Goal: Complete application form: Complete application form

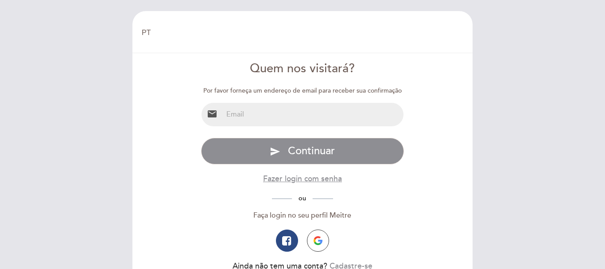
select select "pt"
click at [242, 113] on input "email" at bounding box center [313, 114] width 181 height 23
type input "[EMAIL_ADDRESS][DOMAIN_NAME]"
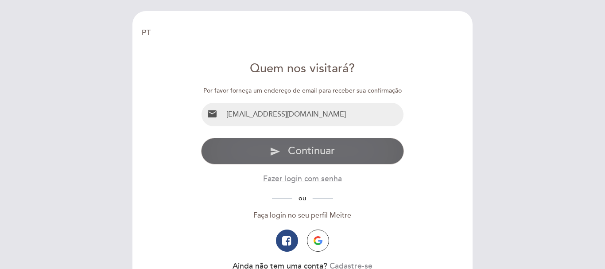
click at [310, 147] on span "Continuar" at bounding box center [311, 150] width 47 height 13
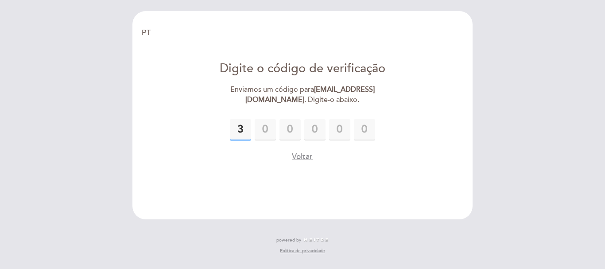
type input "3"
type input "0"
type input "6"
type input "7"
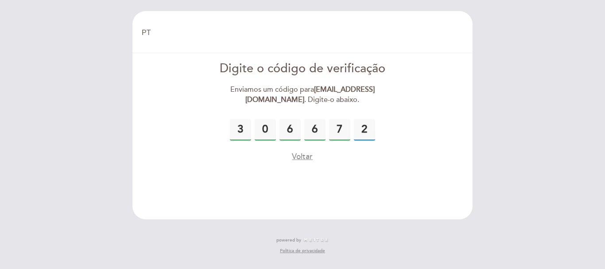
type input "2"
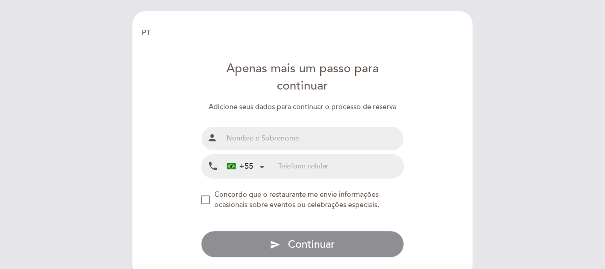
click at [266, 140] on input "text" at bounding box center [313, 138] width 181 height 23
type input "[PERSON_NAME]"
click at [298, 172] on input "tel" at bounding box center [340, 166] width 125 height 23
type input "19999107575"
click at [206, 204] on div "NEW_MODAL_AGREE_RESTAURANT_SEND_OCCASIONAL_INFO" at bounding box center [205, 199] width 9 height 9
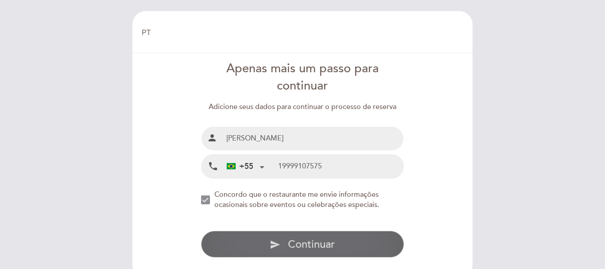
click at [297, 235] on button "send Continuar" at bounding box center [302, 244] width 203 height 27
